Goal: Check status: Check status

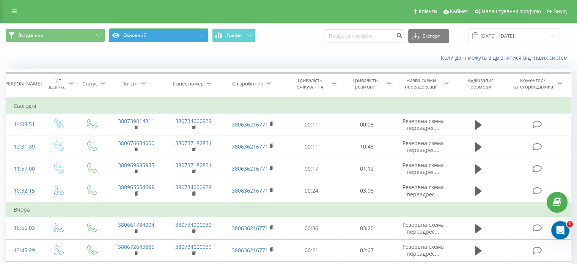
click at [133, 35] on button "Основний" at bounding box center [158, 35] width 99 height 14
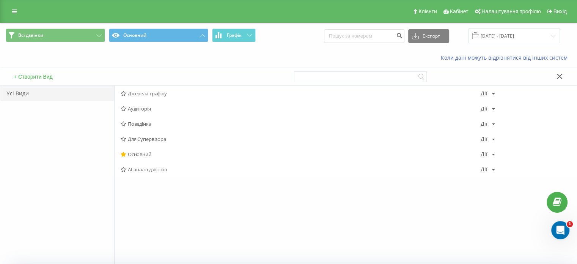
click at [137, 91] on span "Джерела трафіку" at bounding box center [301, 93] width 360 height 5
